Goal: Information Seeking & Learning: Learn about a topic

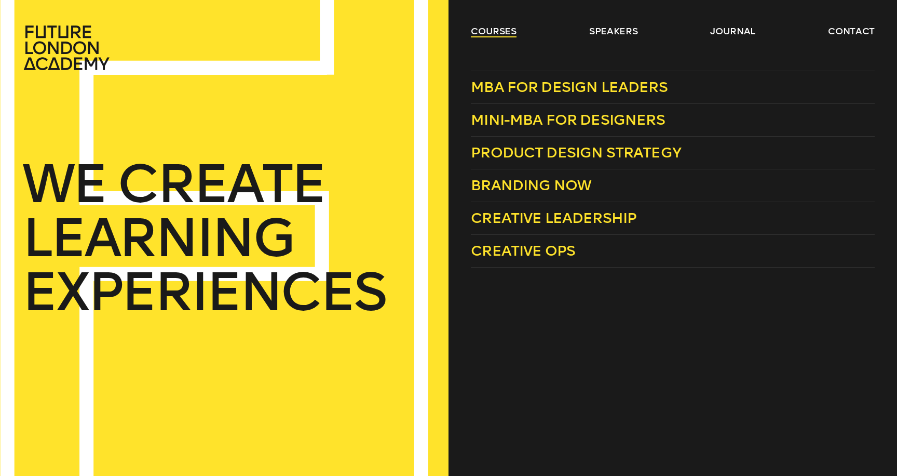
click at [484, 35] on link "courses" at bounding box center [494, 31] width 46 height 12
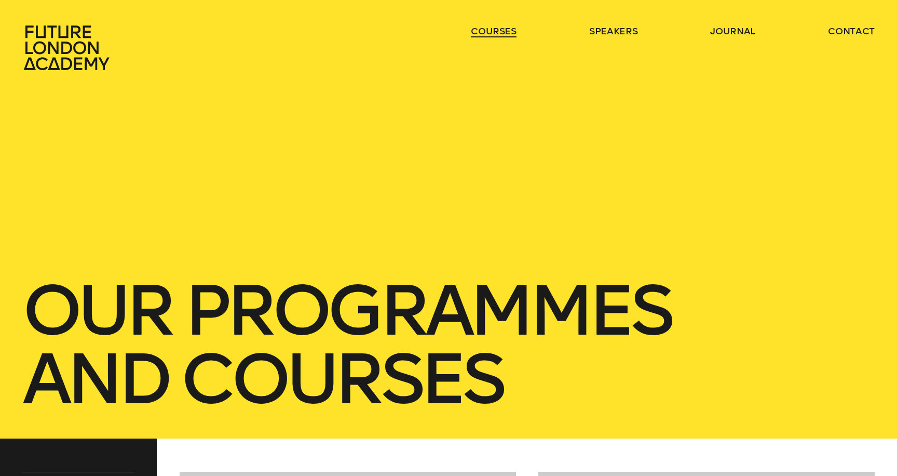
click at [484, 35] on link "courses" at bounding box center [494, 31] width 46 height 12
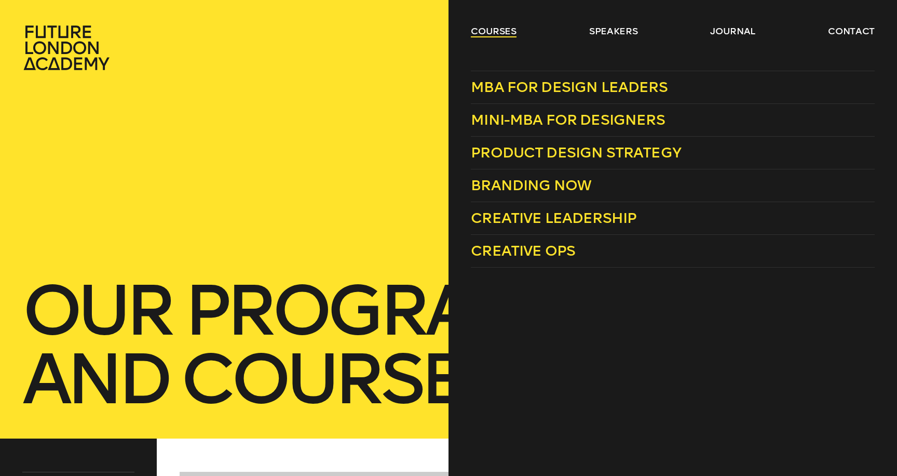
click at [499, 34] on link "courses" at bounding box center [494, 31] width 46 height 12
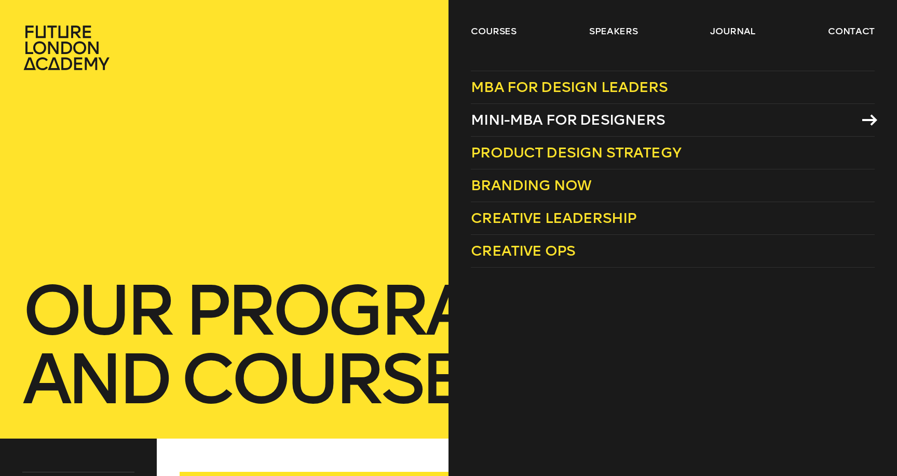
click at [541, 120] on span "Mini-MBA for Designers" at bounding box center [568, 119] width 194 height 17
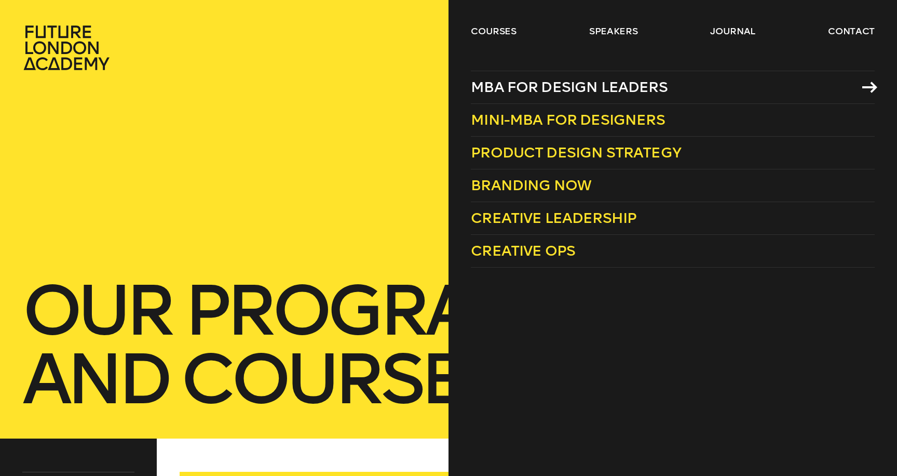
click at [506, 91] on span "MBA for Design Leaders" at bounding box center [569, 86] width 197 height 17
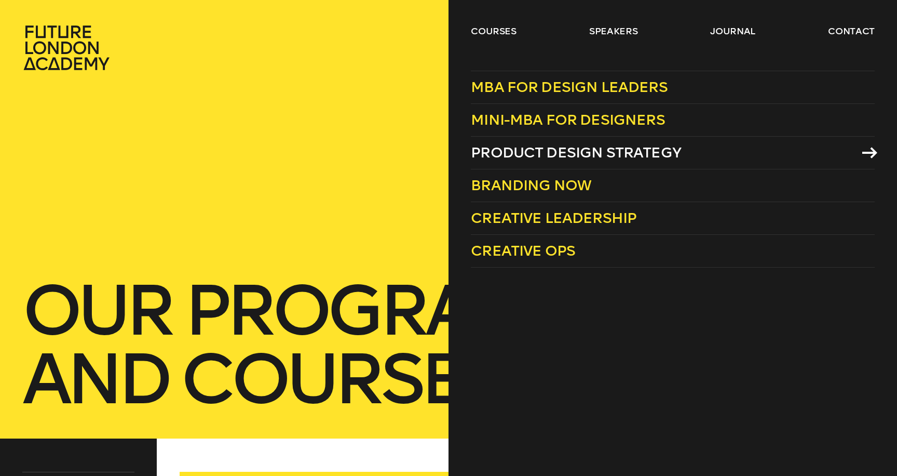
click at [499, 153] on span "Product Design Strategy" at bounding box center [576, 152] width 210 height 17
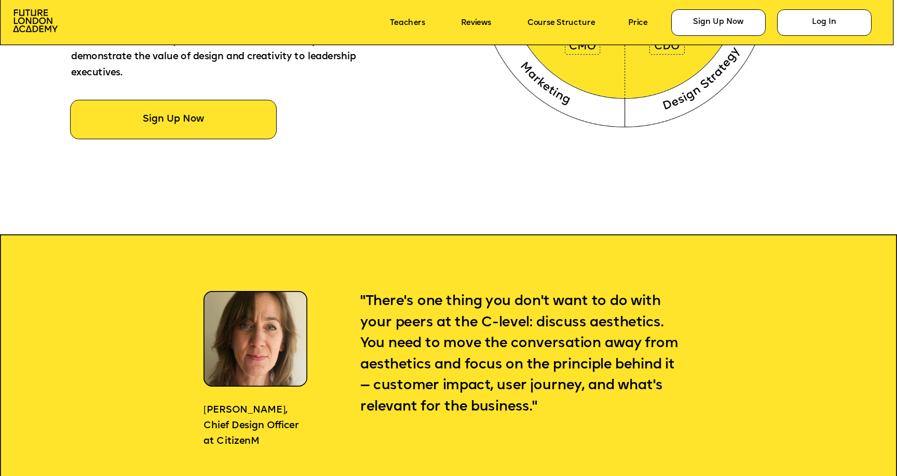
scroll to position [865, 0]
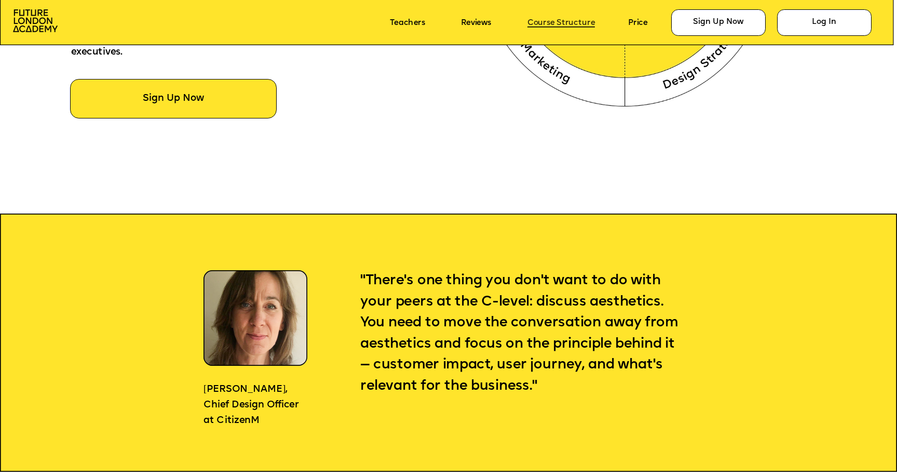
click at [545, 21] on link "Course Structure" at bounding box center [562, 22] width 68 height 9
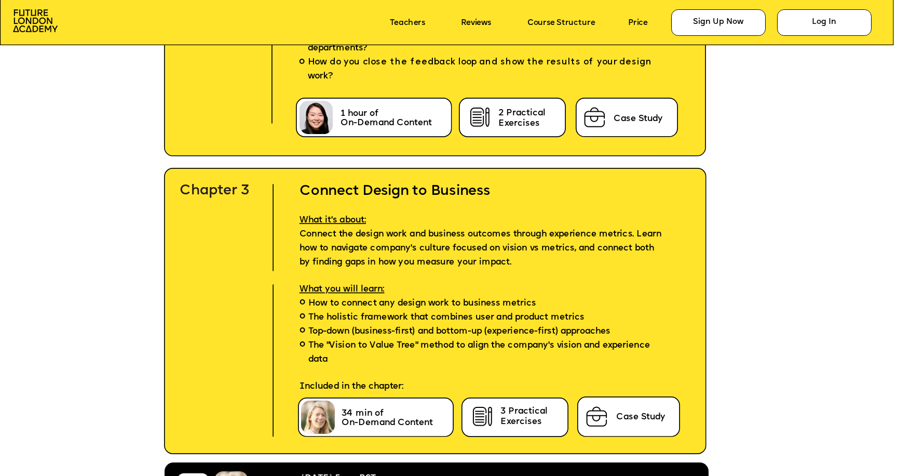
scroll to position [3311, 0]
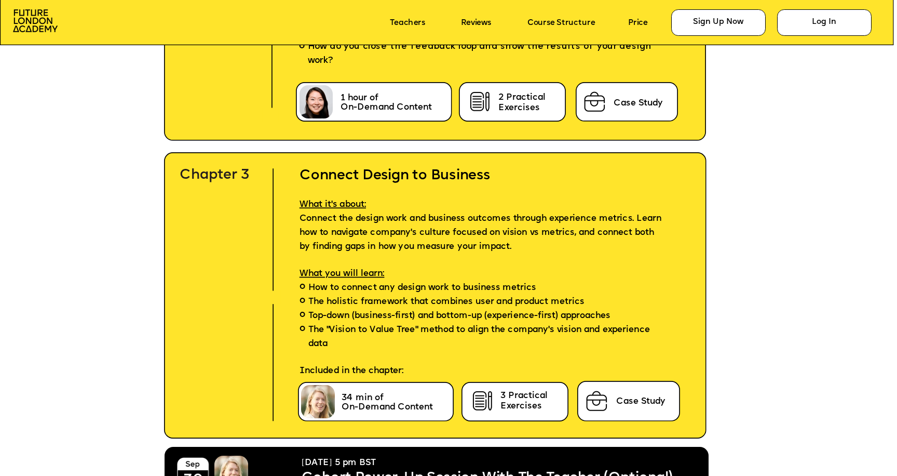
click at [485, 15] on p "Reviews" at bounding box center [485, 23] width 48 height 16
click at [474, 22] on link "Reviews" at bounding box center [476, 22] width 30 height 9
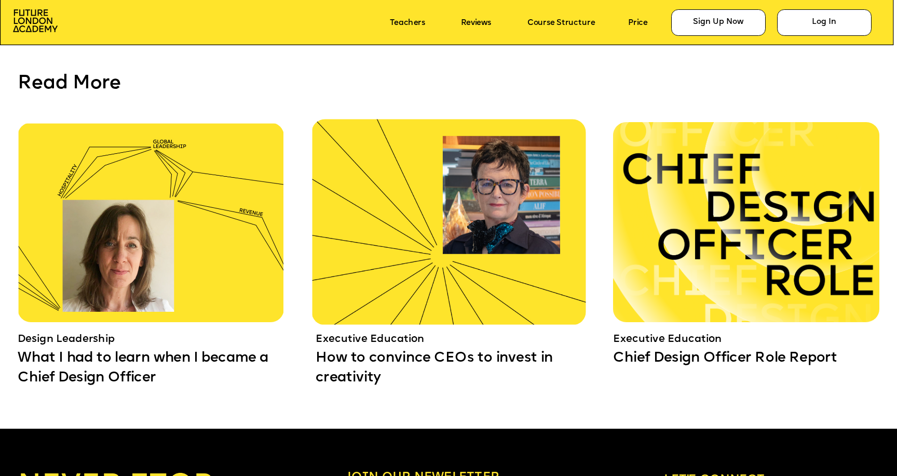
scroll to position [8024, 0]
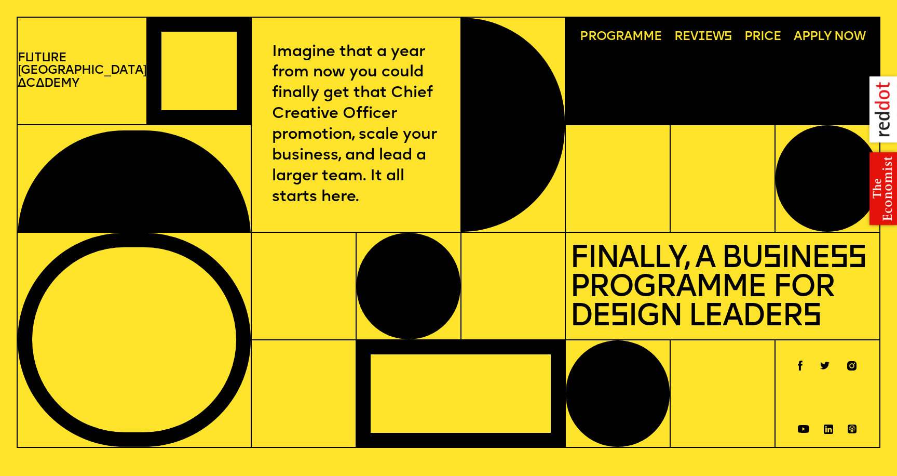
click at [607, 22] on div "Programme Rev i ews Price Apply now" at bounding box center [723, 71] width 314 height 108
click at [601, 44] on div "Programme Rev i ews Price Apply now" at bounding box center [723, 71] width 314 height 108
click at [601, 37] on span "Programme" at bounding box center [621, 37] width 82 height 13
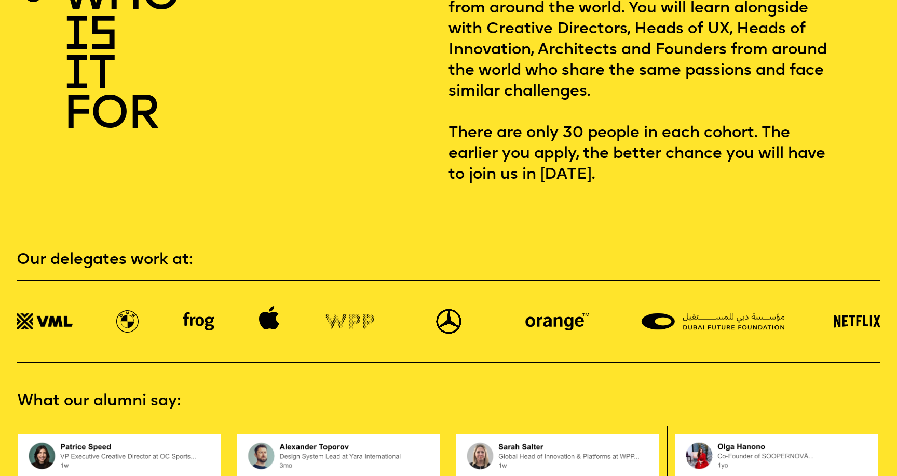
scroll to position [1656, 0]
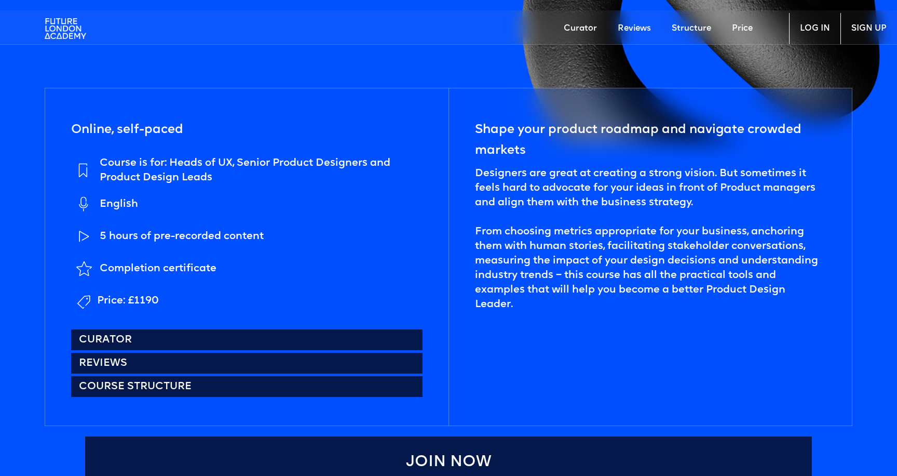
scroll to position [454, 0]
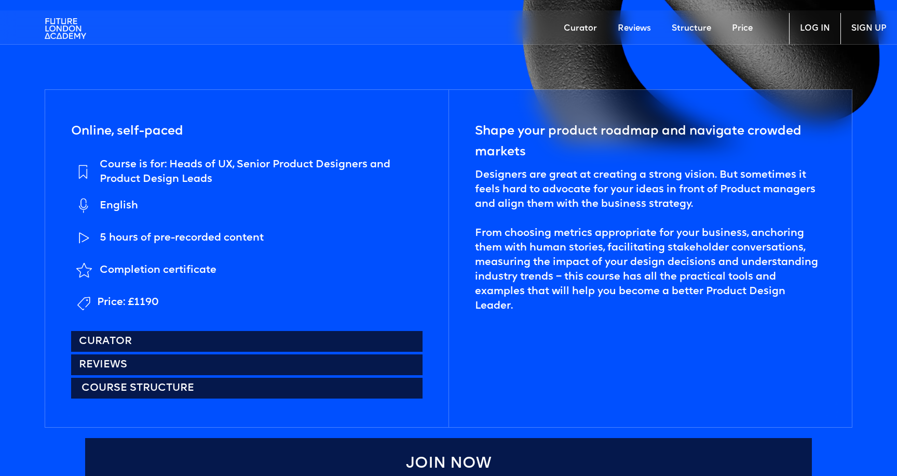
click at [136, 390] on link "Course structure" at bounding box center [247, 388] width 352 height 21
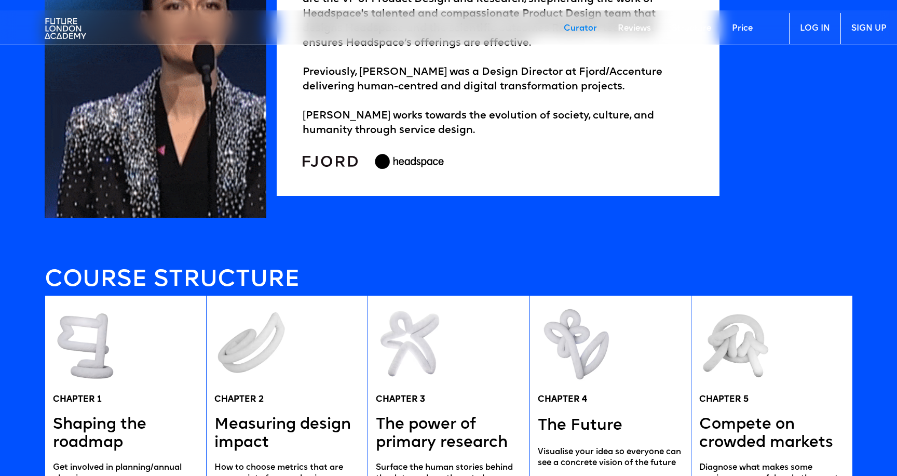
scroll to position [1448, 0]
